Goal: Task Accomplishment & Management: Manage account settings

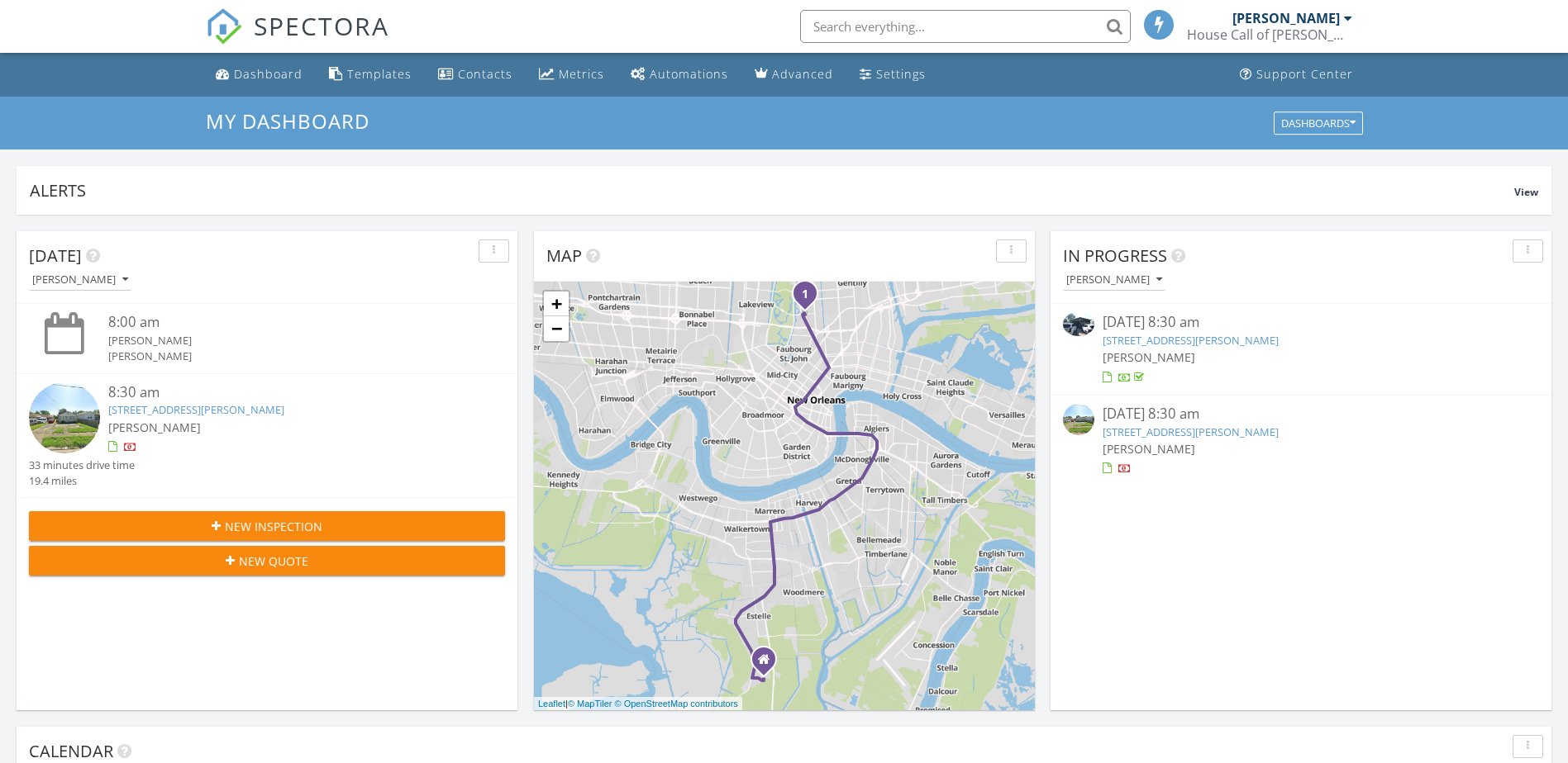
click at [1158, 426] on link "4235 Alfred St, New Orleans, LA 70122" at bounding box center [1191, 432] width 176 height 15
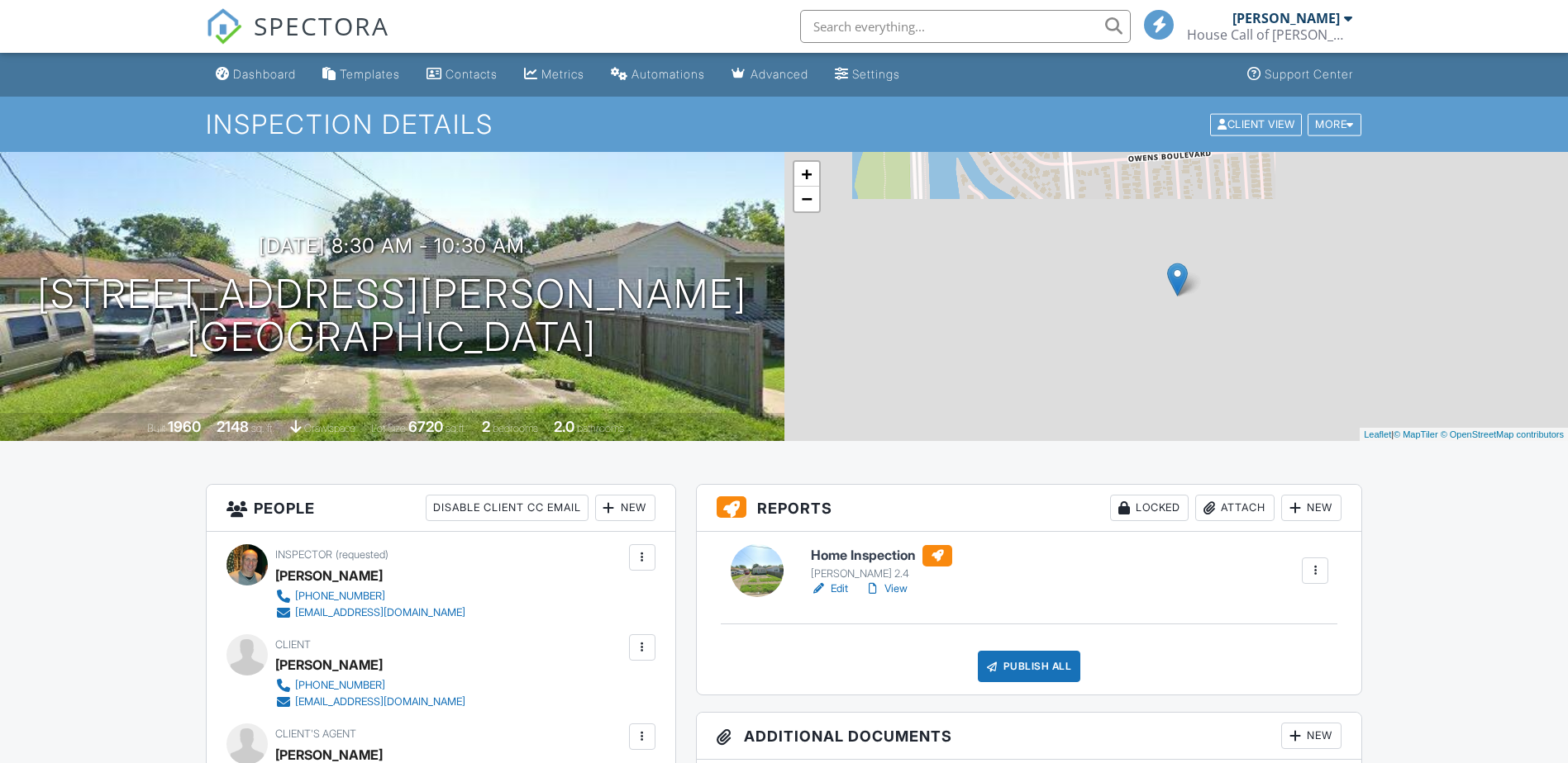
click at [846, 561] on h6 "Home Inspection" at bounding box center [881, 556] width 141 height 22
